Goal: Information Seeking & Learning: Learn about a topic

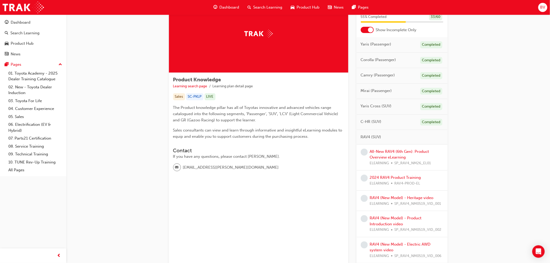
scroll to position [29, 0]
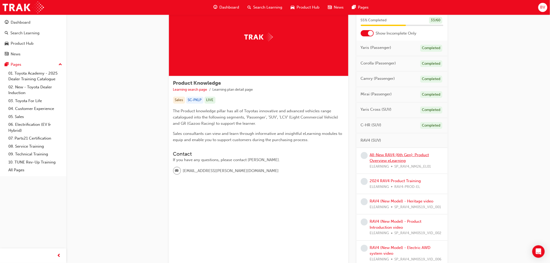
click at [393, 160] on link "All-New RAV4 (6th Gen): Product Overview eLearning" at bounding box center [399, 158] width 59 height 11
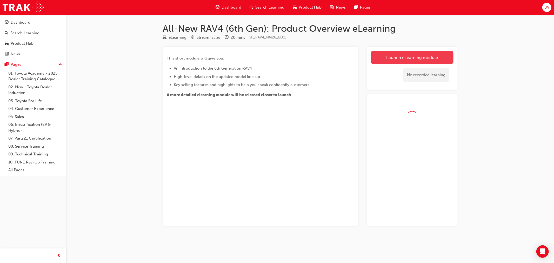
click at [399, 59] on link "Launch eLearning module" at bounding box center [412, 57] width 83 height 13
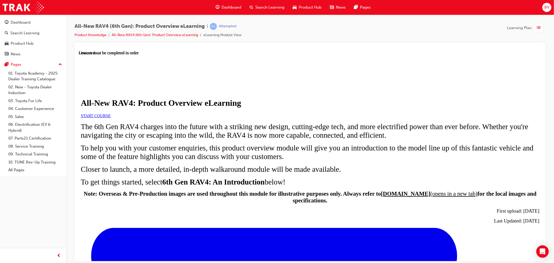
click at [110, 118] on link "START COURSE" at bounding box center [96, 115] width 30 height 4
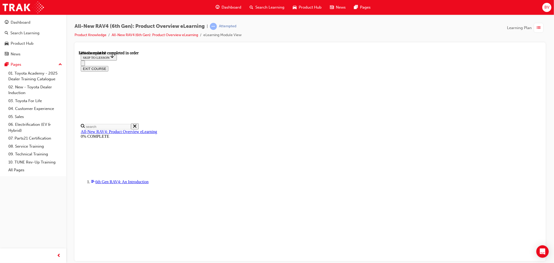
scroll to position [507, 0]
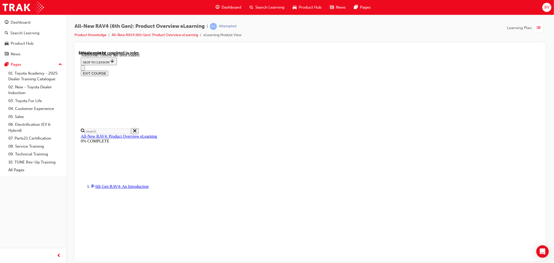
scroll to position [662, 0]
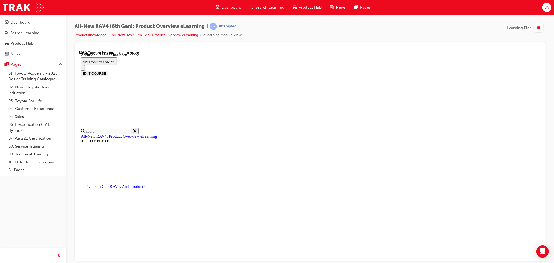
scroll to position [740, 0]
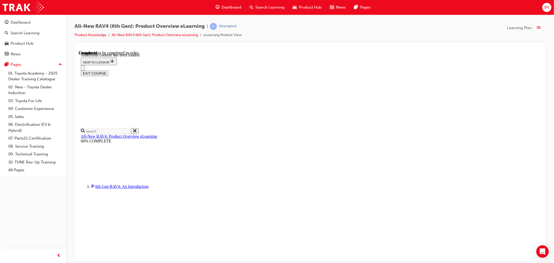
scroll to position [18, 0]
